Goal: Check status: Check status

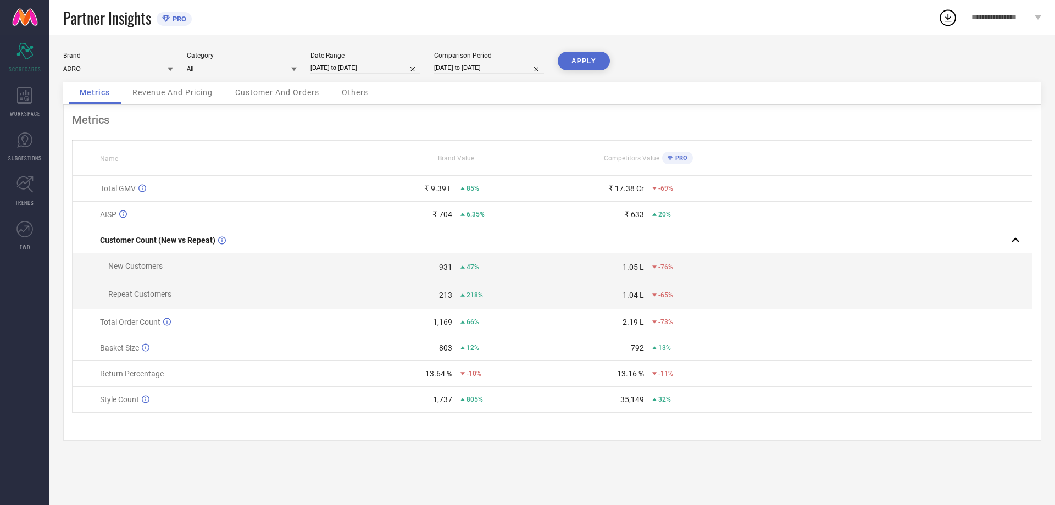
click at [368, 68] on input "[DATE] to [DATE]" at bounding box center [365, 68] width 110 height 12
select select "8"
select select "2025"
select select "9"
select select "2025"
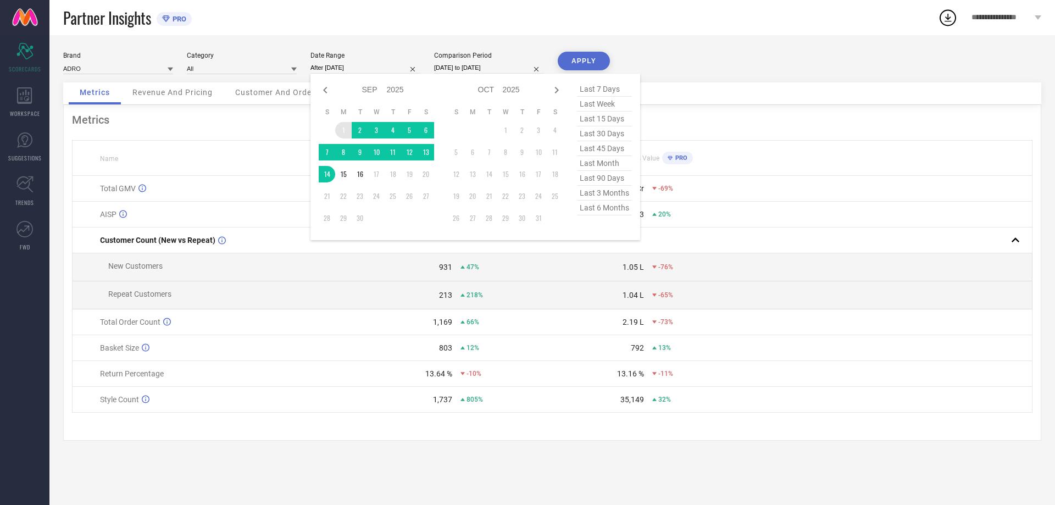
click at [342, 130] on td "1" at bounding box center [343, 130] width 16 height 16
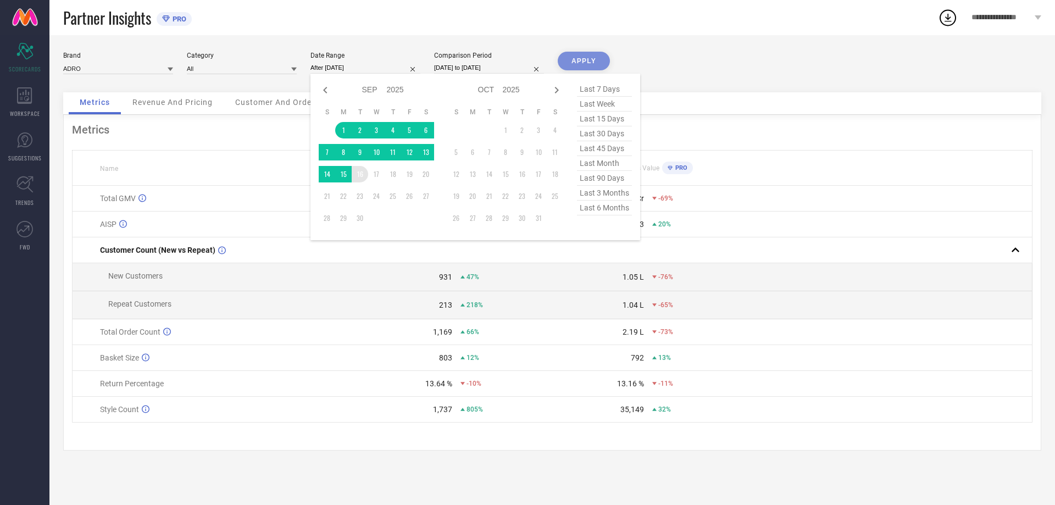
type input "[DATE] to [DATE]"
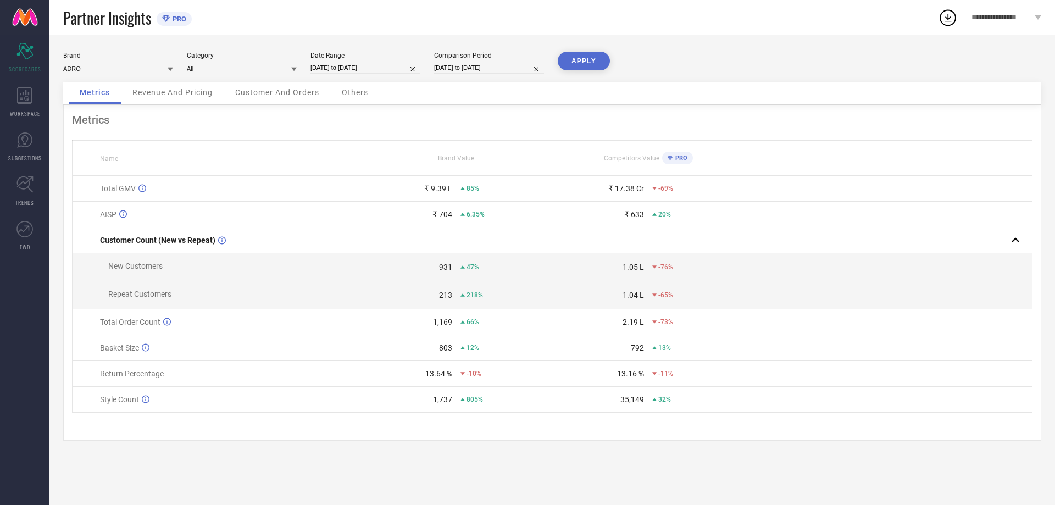
click at [588, 64] on button "APPLY" at bounding box center [584, 61] width 52 height 19
